Goal: Complete application form: Complete application form

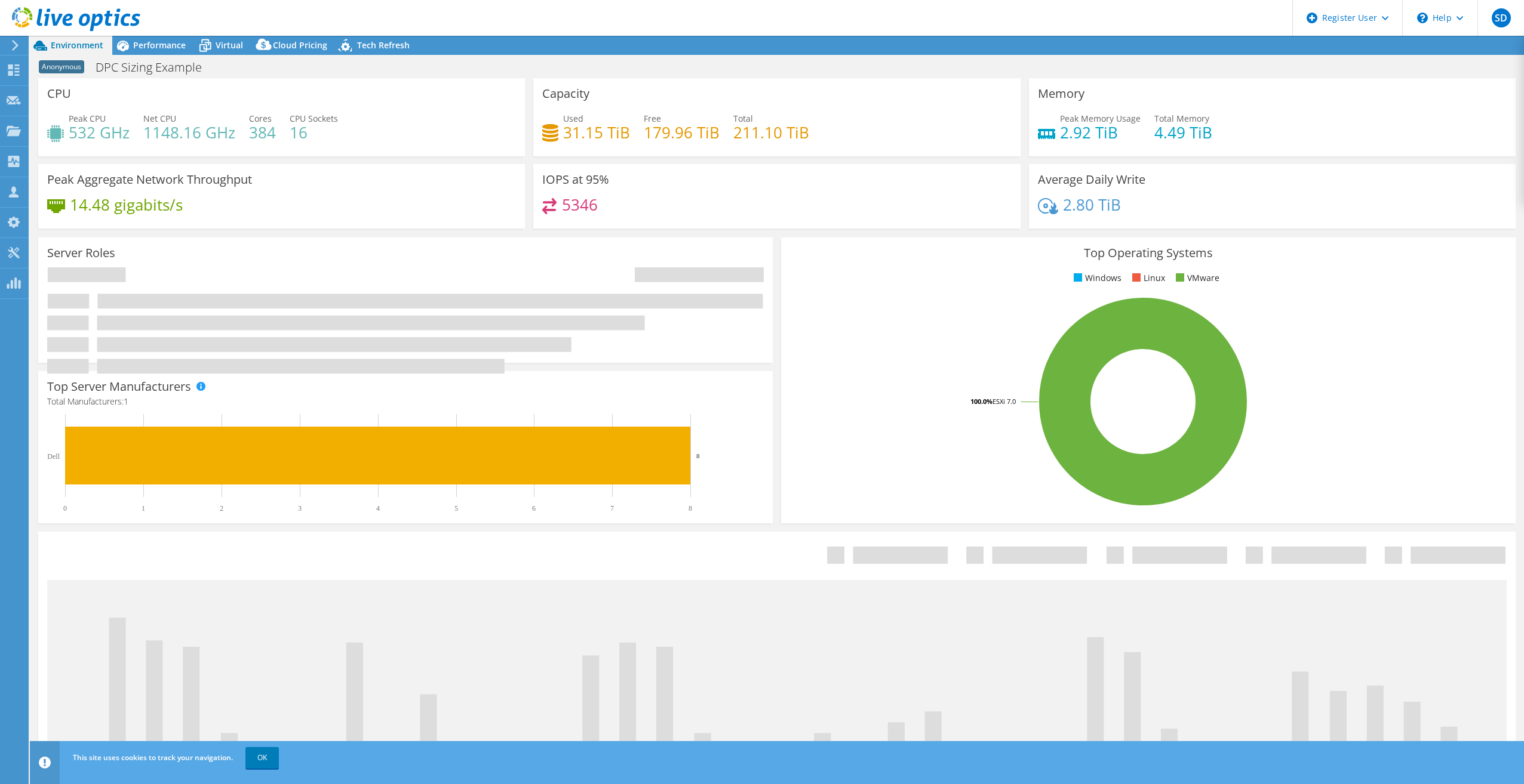
select select "USEast"
select select "USD"
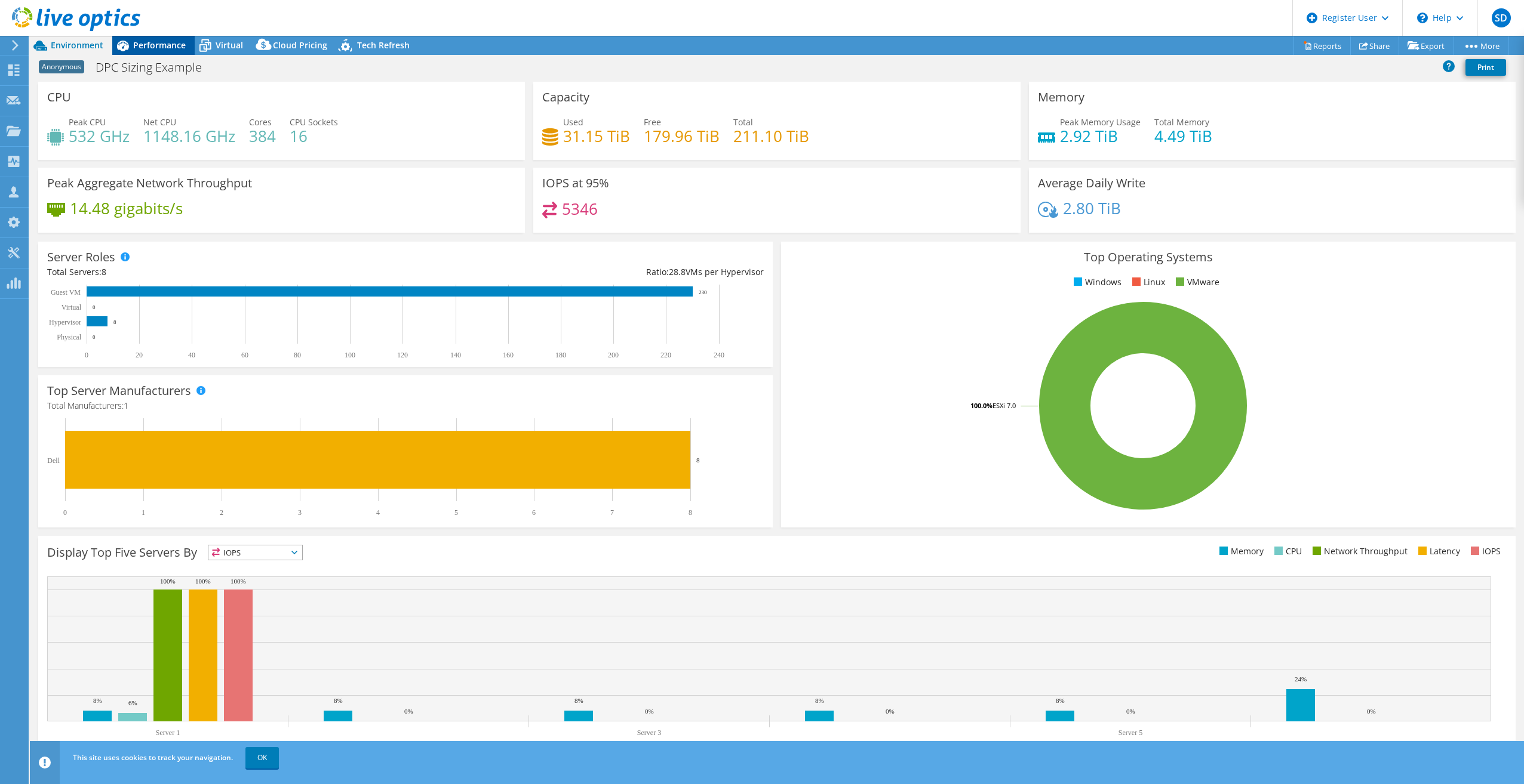
click at [161, 48] on span "Performance" at bounding box center [159, 44] width 53 height 11
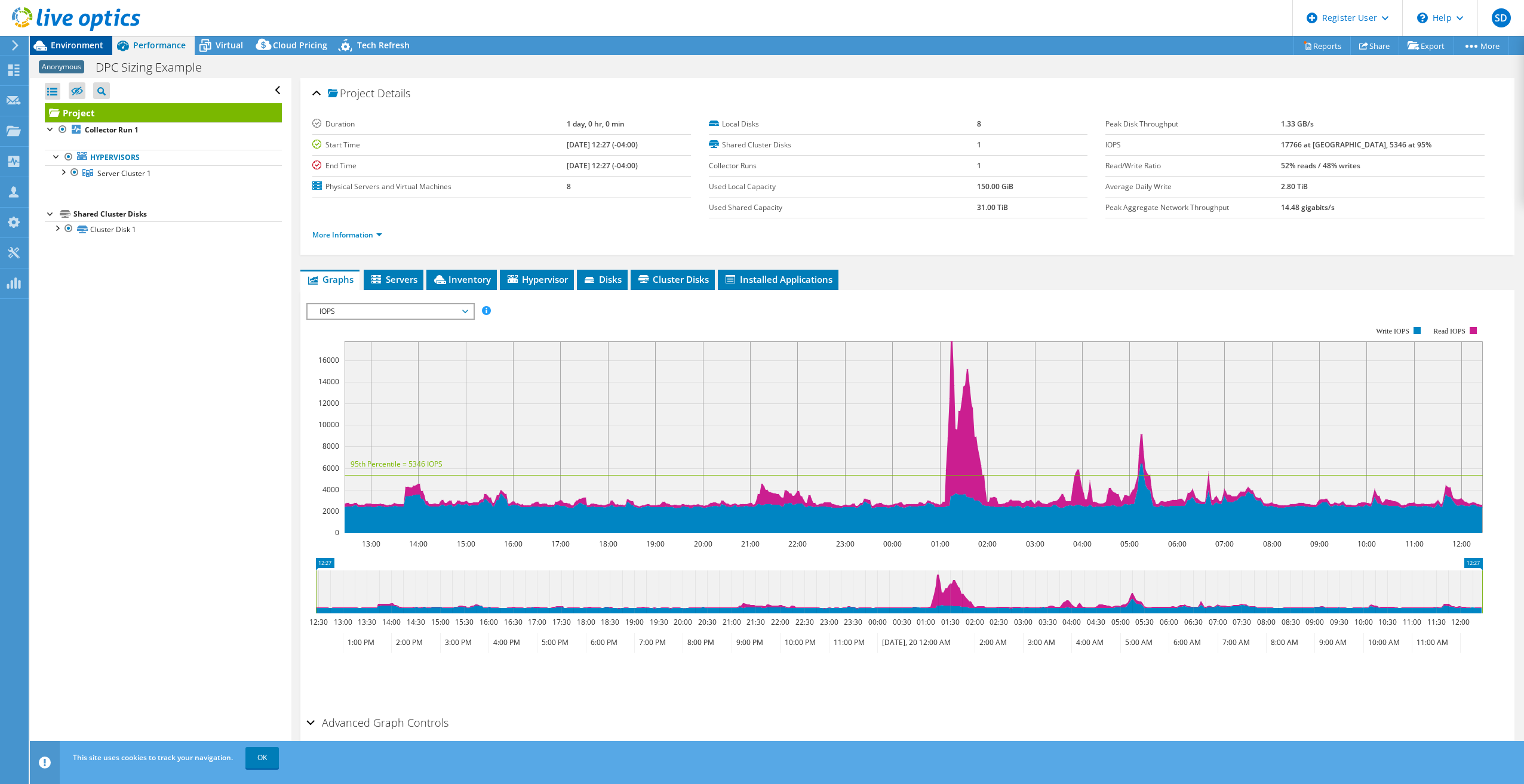
click at [90, 46] on span "Environment" at bounding box center [77, 44] width 53 height 11
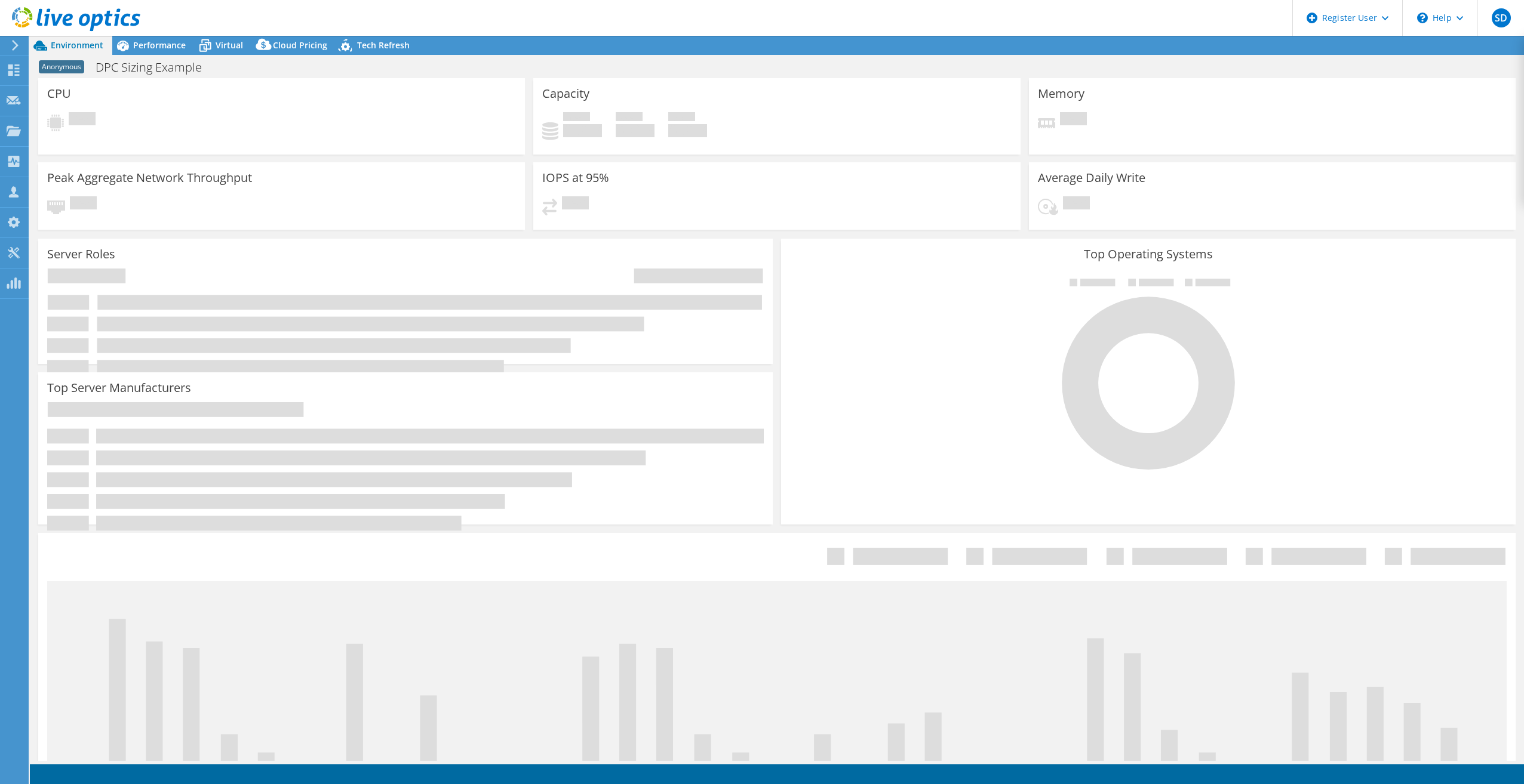
select select "USEast"
select select "USD"
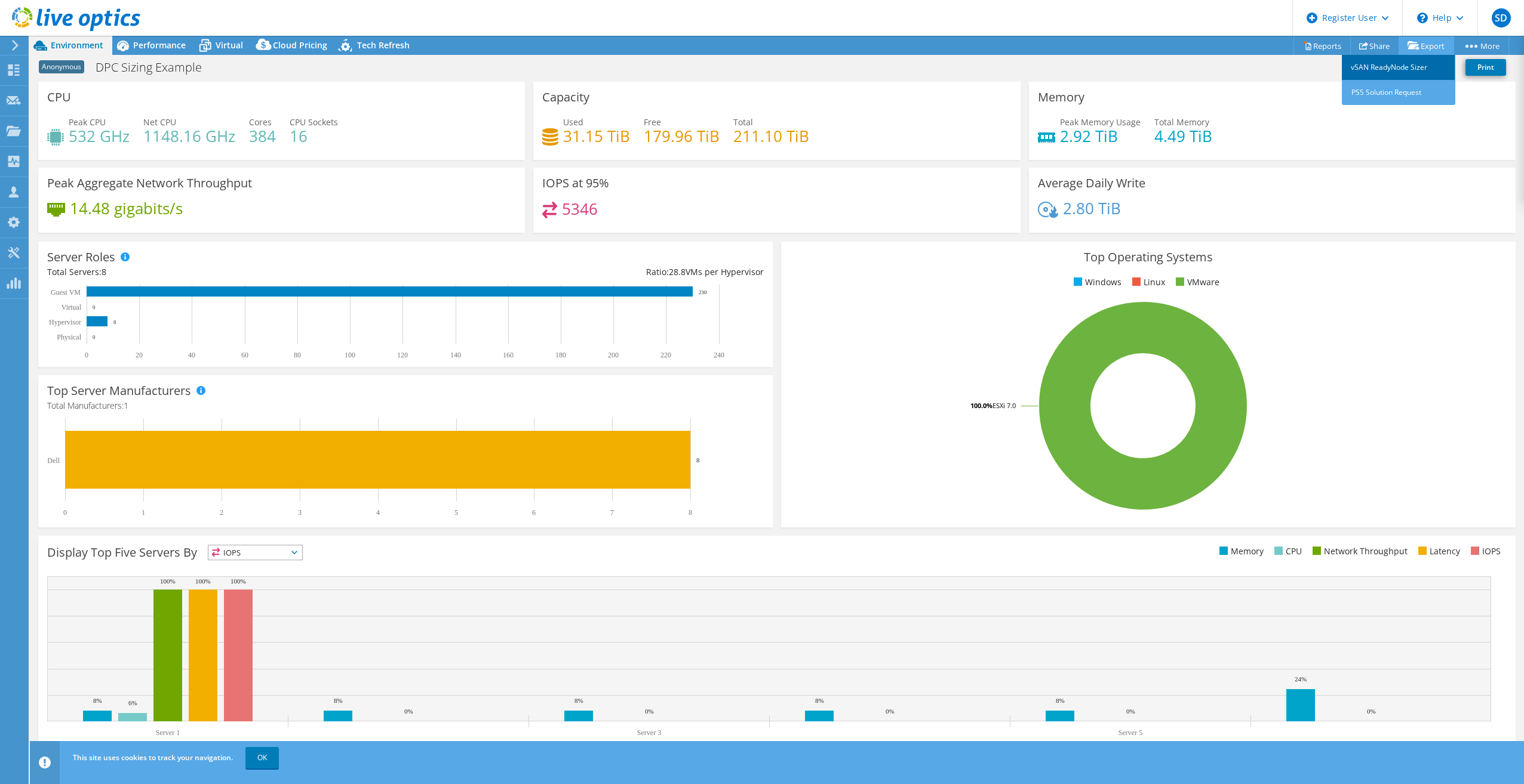
click at [1375, 70] on link "vSAN ReadyNode Sizer" at bounding box center [1397, 67] width 113 height 25
click at [1399, 88] on link "PSS Solution Request" at bounding box center [1397, 92] width 113 height 25
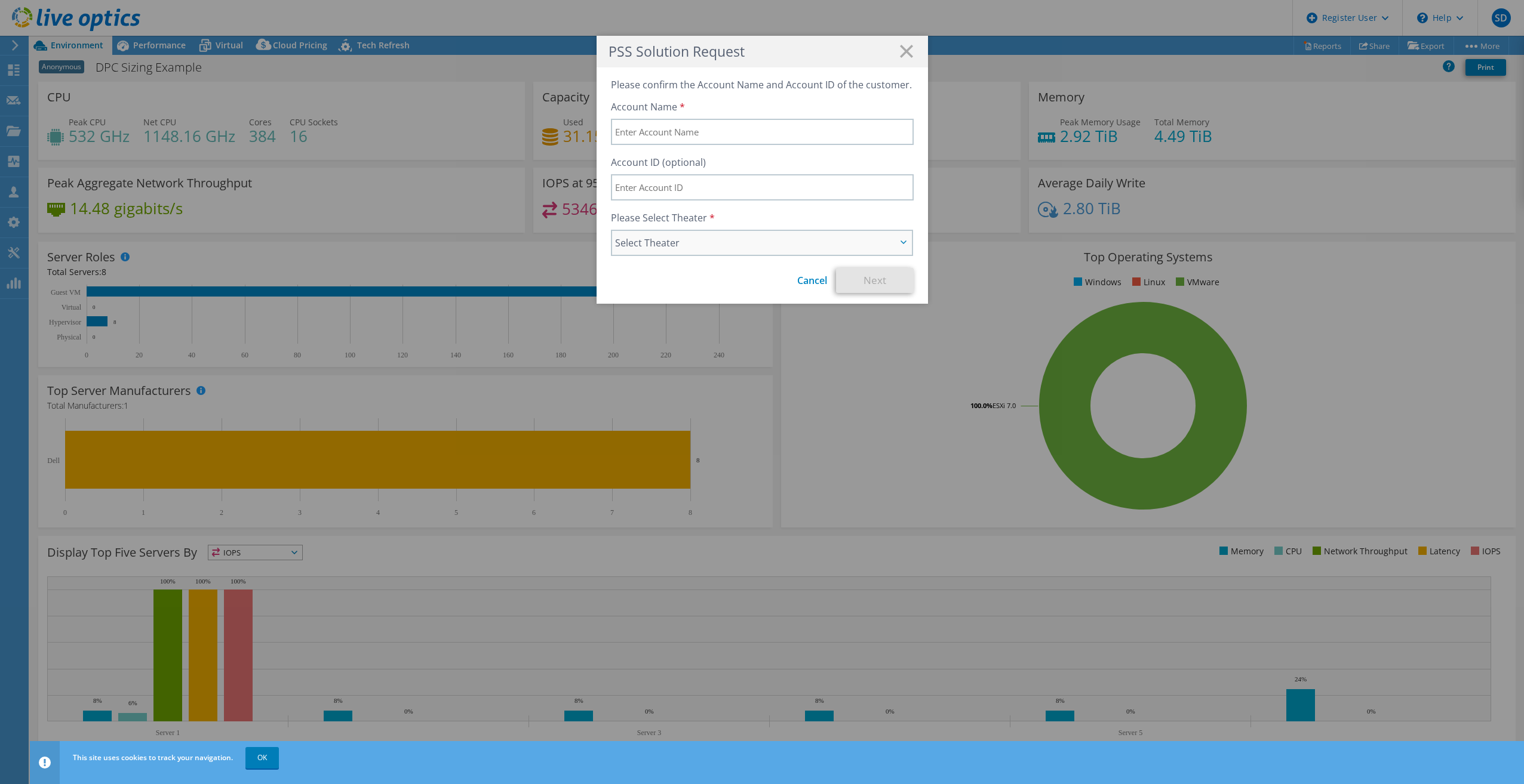
click at [903, 243] on span "Select Theater" at bounding box center [761, 243] width 300 height 24
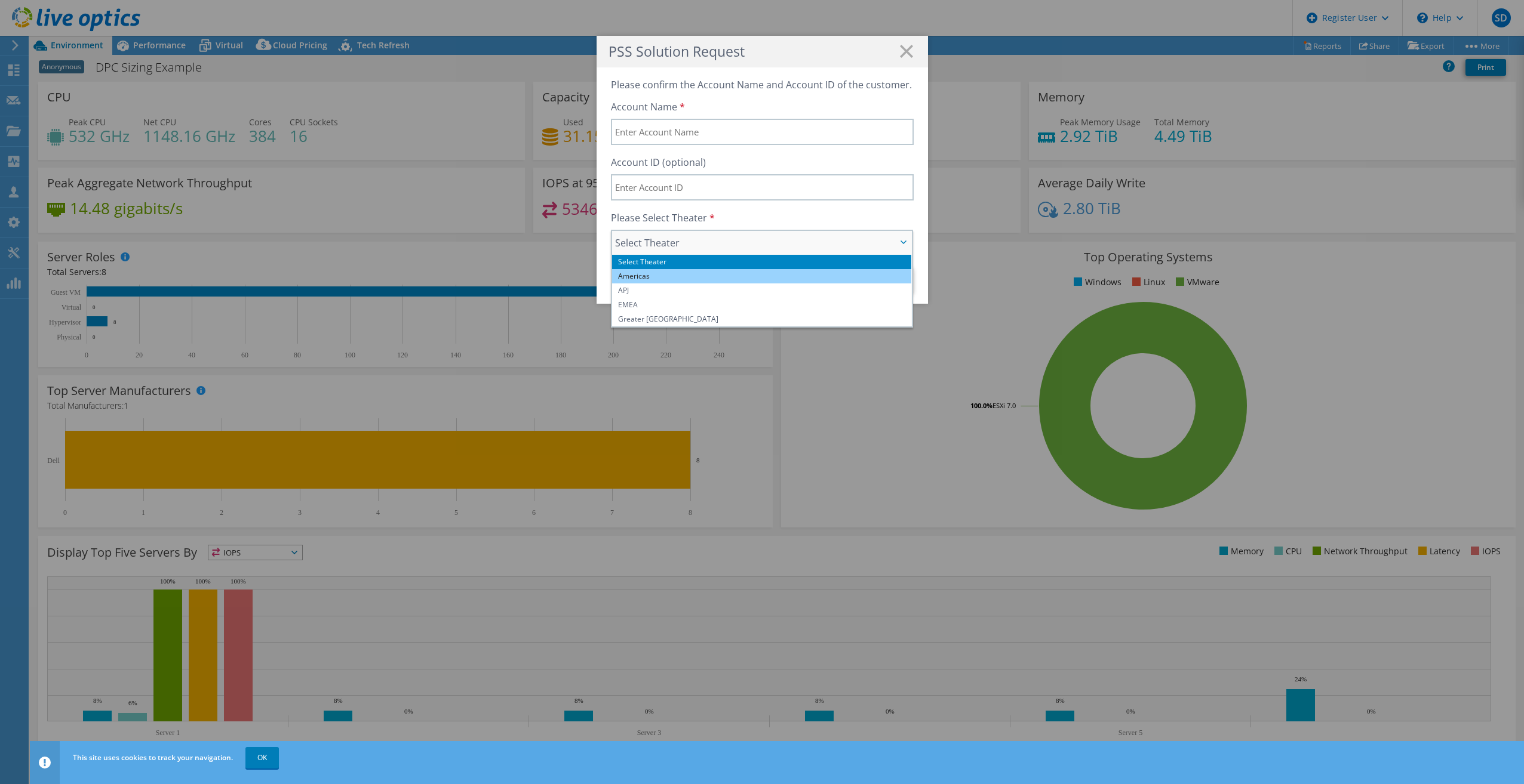
click at [795, 274] on li "Americas" at bounding box center [761, 276] width 300 height 14
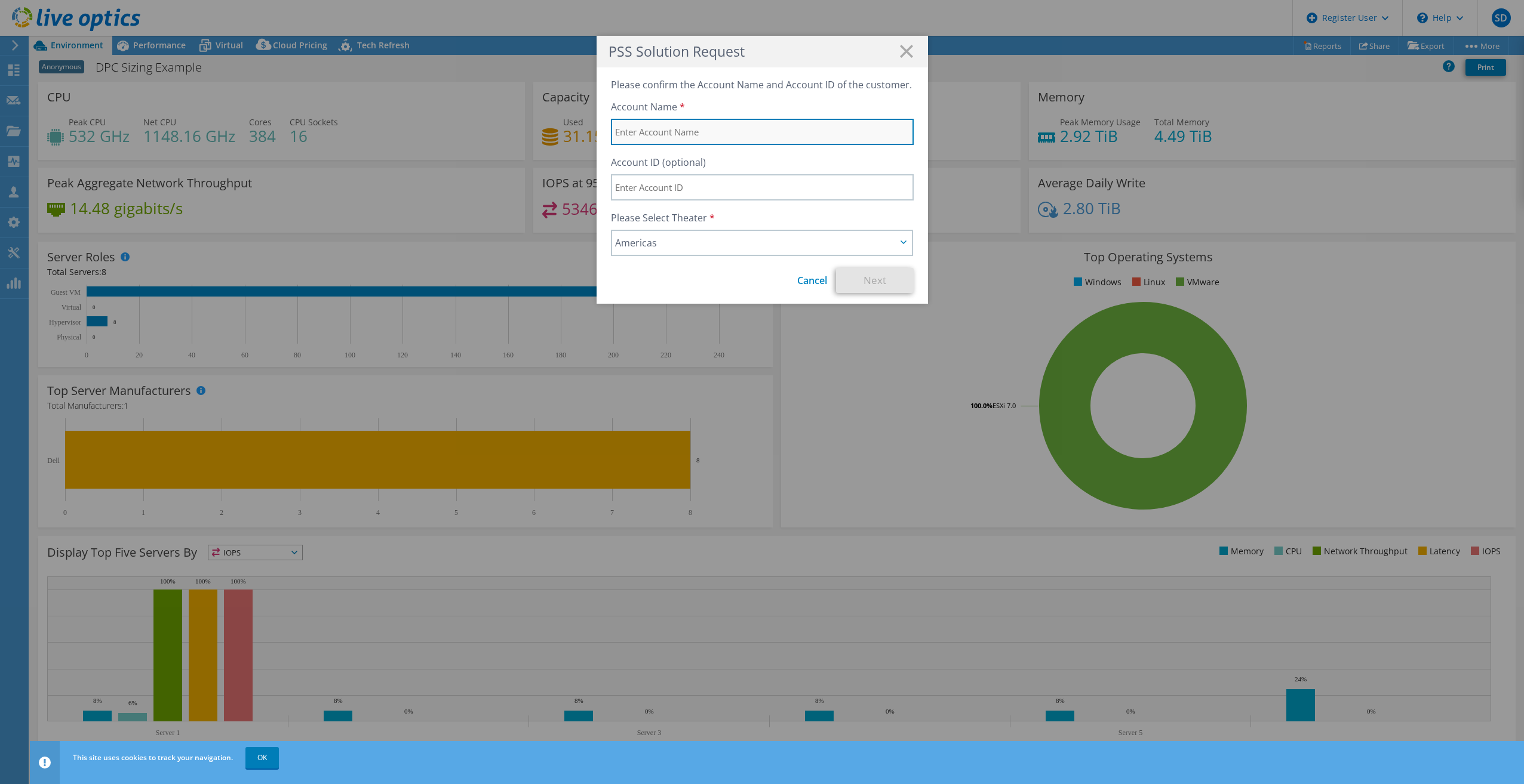
click at [794, 138] on input "text" at bounding box center [762, 132] width 303 height 27
type input "$"
type input "4Cs"
click at [735, 281] on div "Cancel Next" at bounding box center [762, 280] width 303 height 25
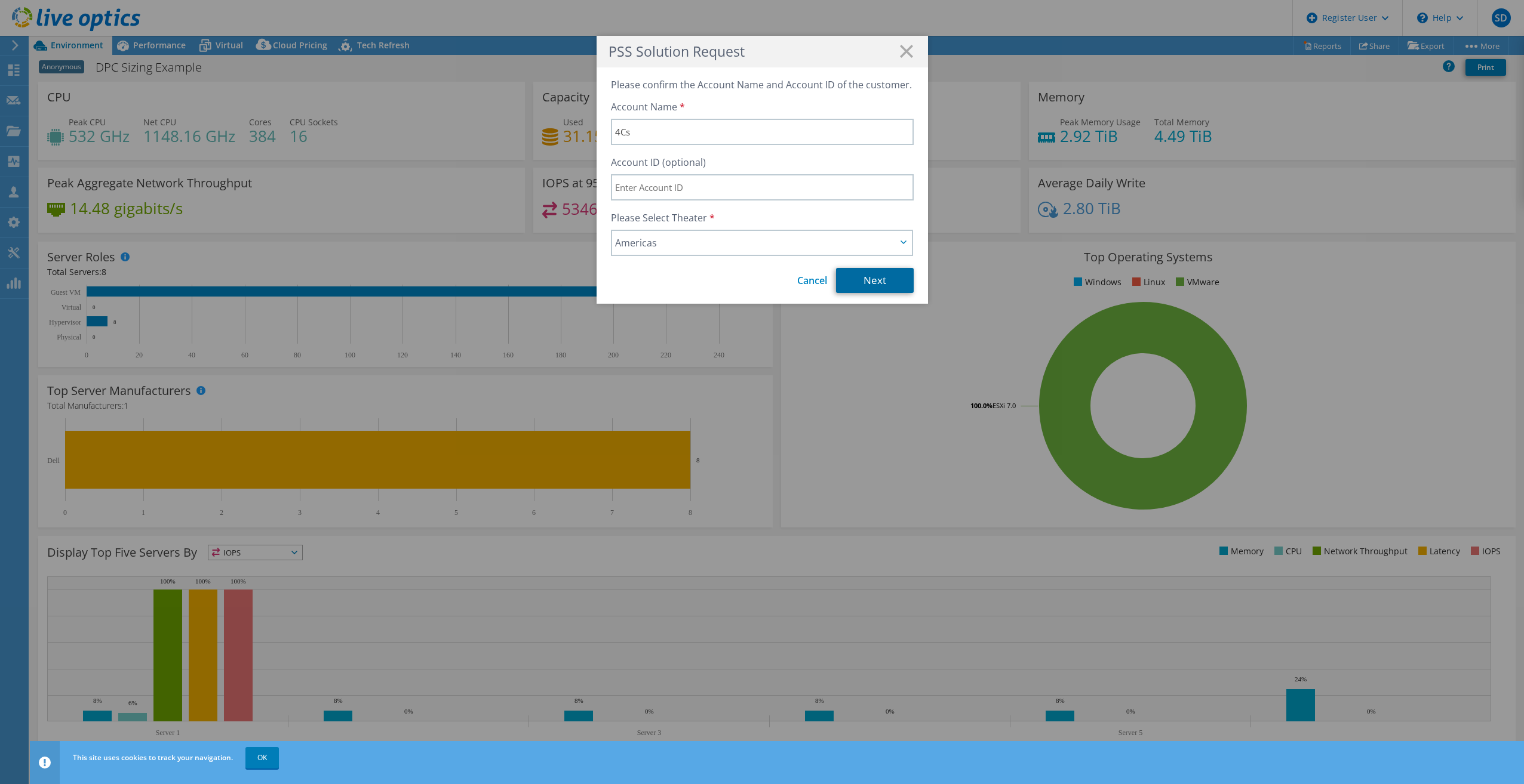
click at [887, 277] on link "Next" at bounding box center [874, 280] width 78 height 25
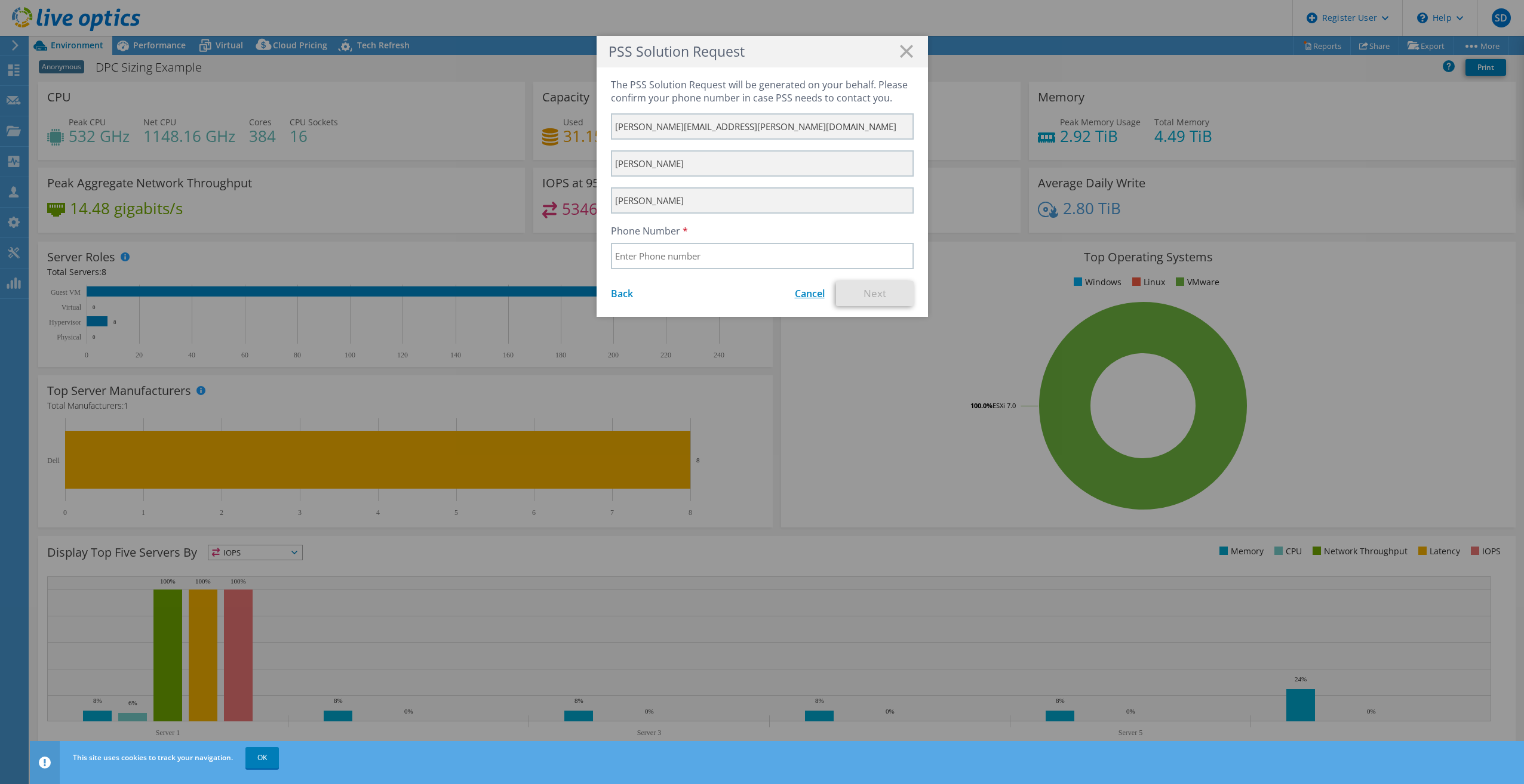
click at [809, 294] on link "Cancel" at bounding box center [809, 294] width 30 height 13
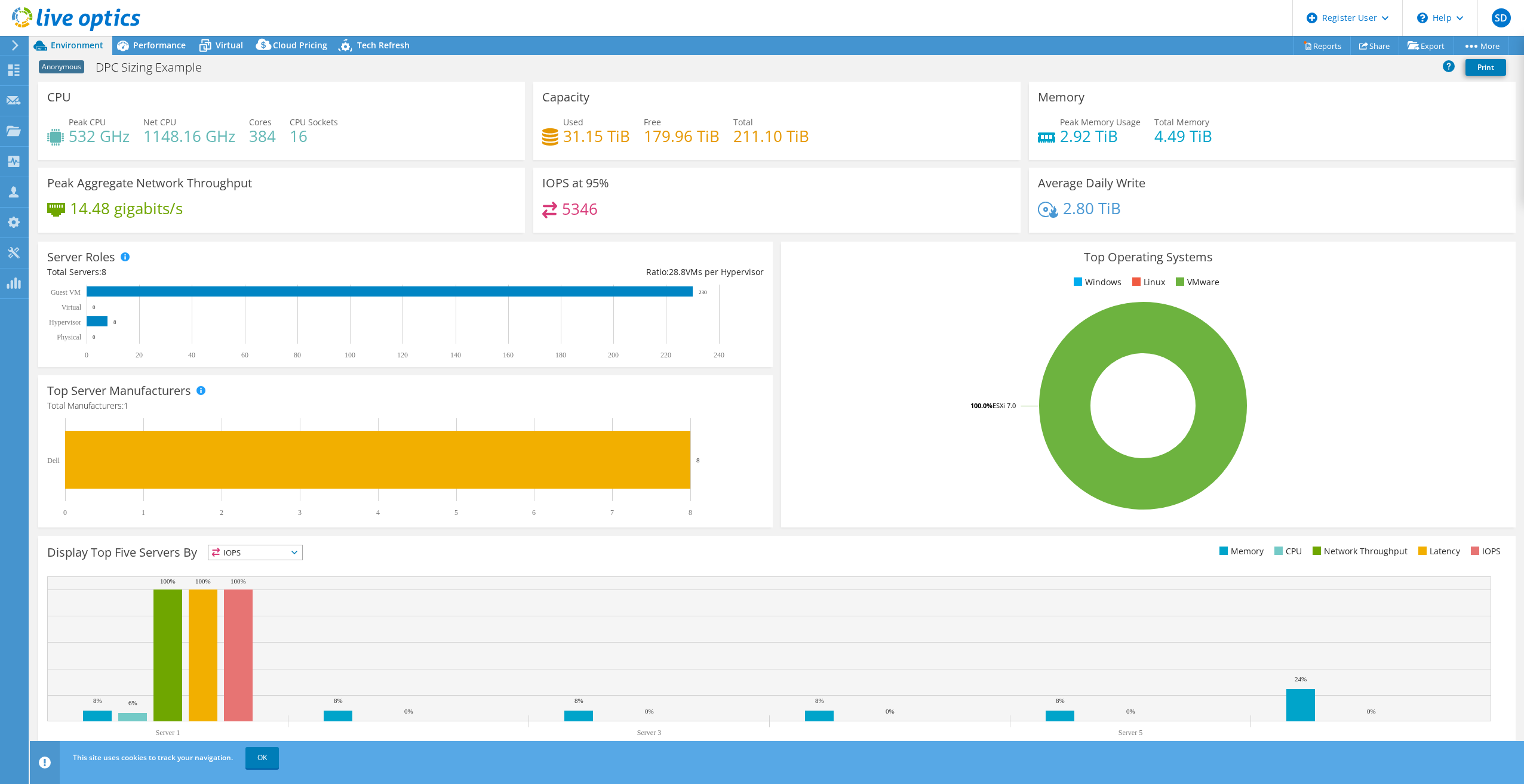
click at [846, 750] on div "This site uses cookies to track your navigation. OK" at bounding box center [798, 757] width 1458 height 33
click at [919, 749] on div "This site uses cookies to track your navigation. OK" at bounding box center [798, 757] width 1458 height 33
click at [892, 747] on div "This site uses cookies to track your navigation. OK" at bounding box center [798, 757] width 1458 height 33
